Goal: Transaction & Acquisition: Purchase product/service

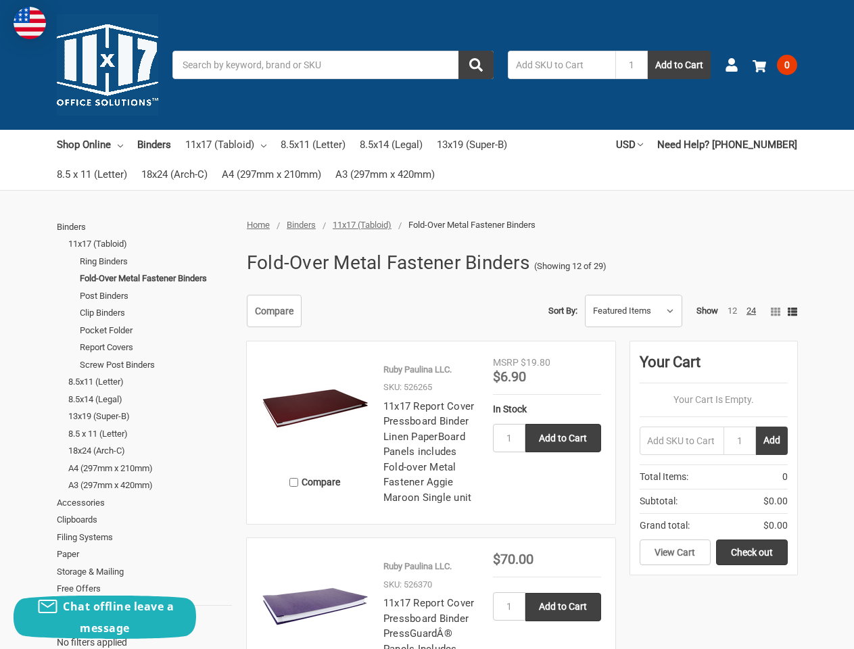
click at [427, 325] on div "Compare Sort By: Featured Items Newest Items Best Selling A to Z Z to A By Revi…" at bounding box center [518, 311] width 558 height 32
click at [333, 65] on input "Search" at bounding box center [332, 65] width 321 height 28
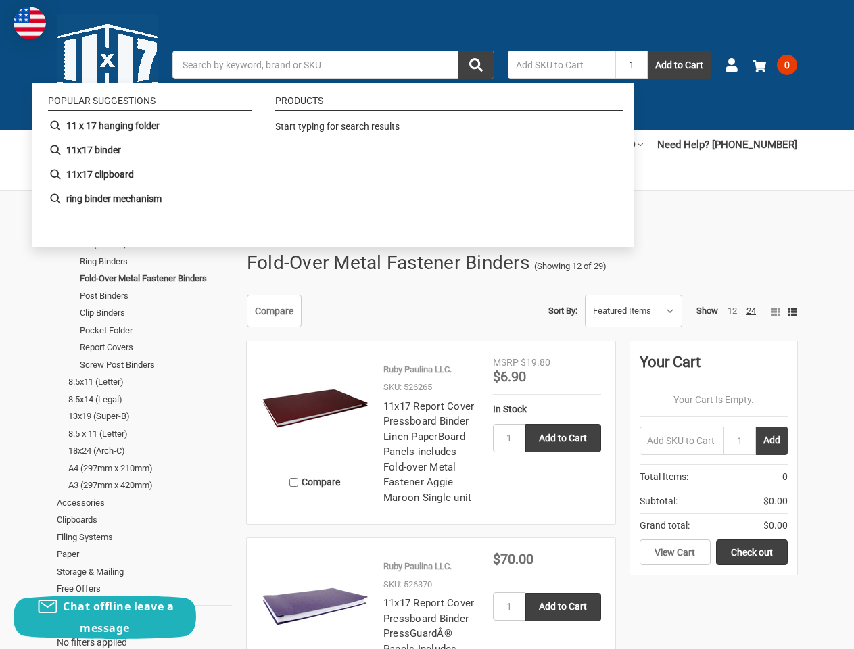
click at [632, 65] on input "1" at bounding box center [632, 65] width 32 height 28
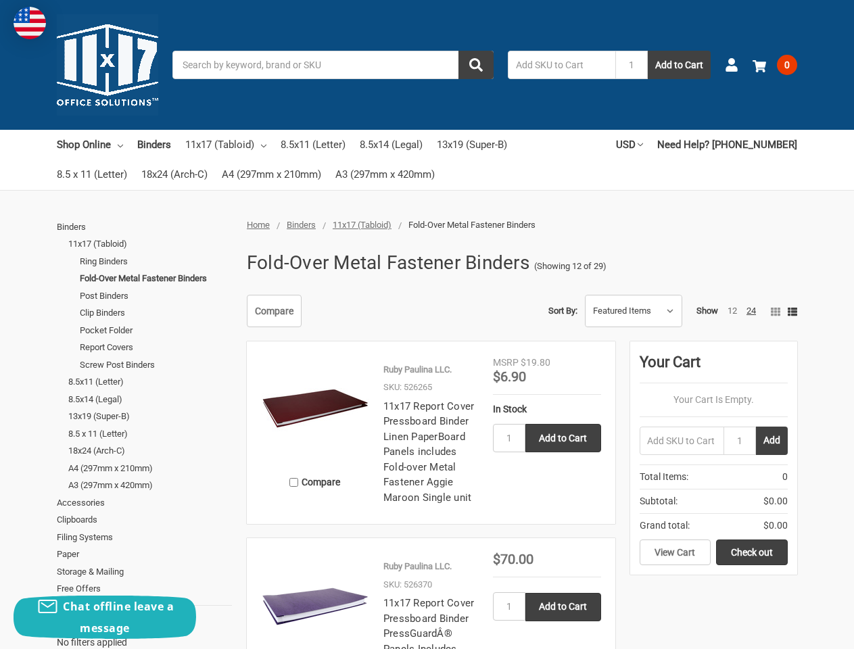
click at [643, 145] on link "USD" at bounding box center [629, 145] width 27 height 30
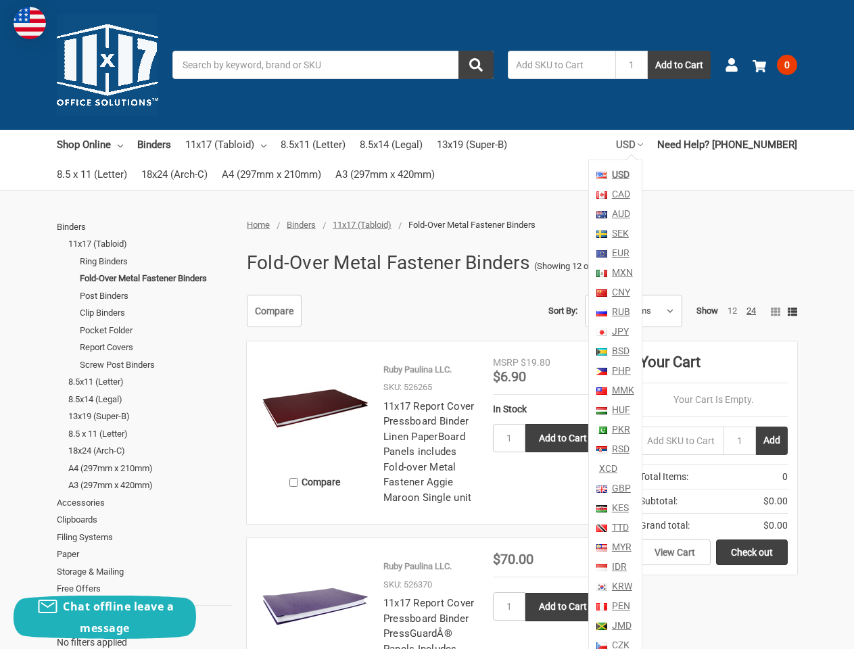
click at [776, 465] on span "Total Items: 0" at bounding box center [714, 477] width 148 height 24
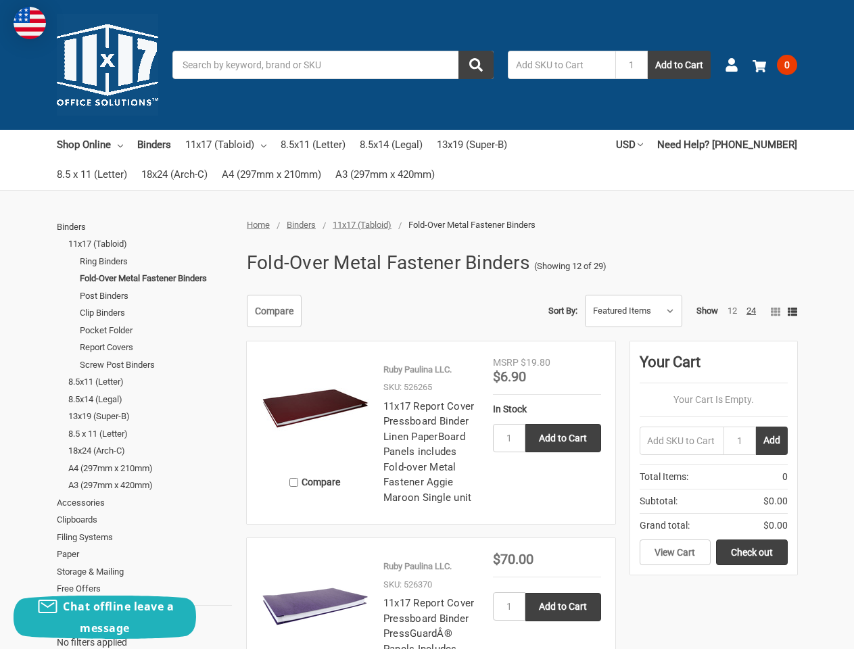
click at [793, 342] on aside "Your Cart Your Cart Is Empty. 1 Add Total Items: 0 Subtotal: $0.00 Grand total:…" at bounding box center [713, 458] width 167 height 233
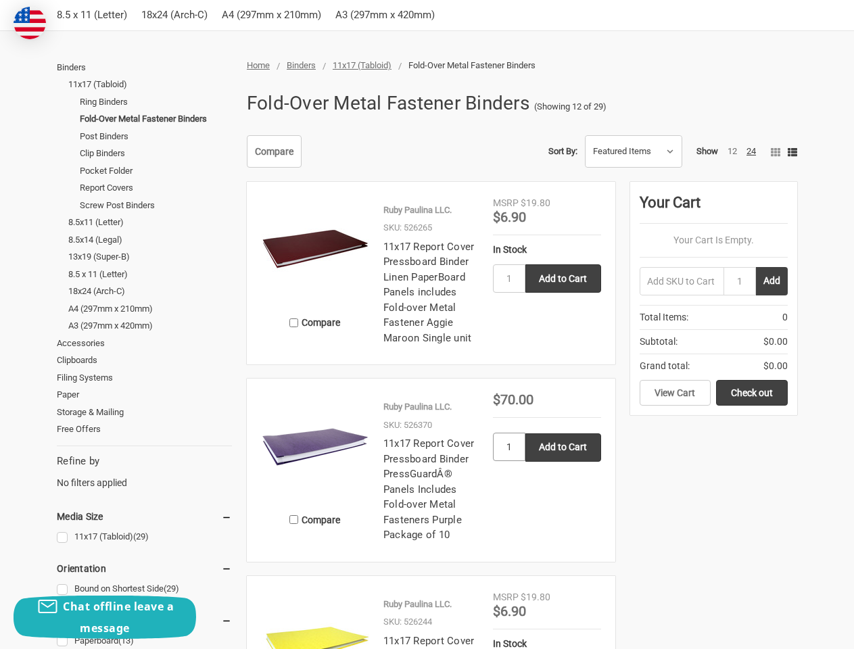
click at [509, 438] on input "1" at bounding box center [509, 447] width 32 height 28
click at [563, 438] on input "Add to Cart" at bounding box center [564, 448] width 76 height 28
type input "Add to Cart"
click at [509, 607] on span "$6.90" at bounding box center [509, 611] width 33 height 16
